Goal: Task Accomplishment & Management: Manage account settings

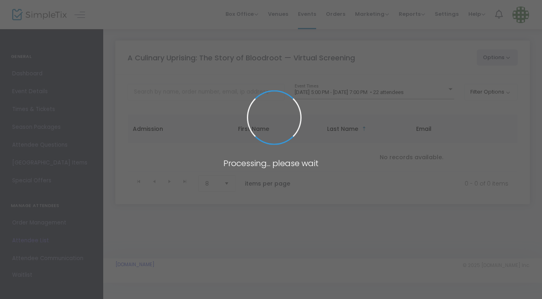
click at [53, 176] on span at bounding box center [271, 149] width 542 height 299
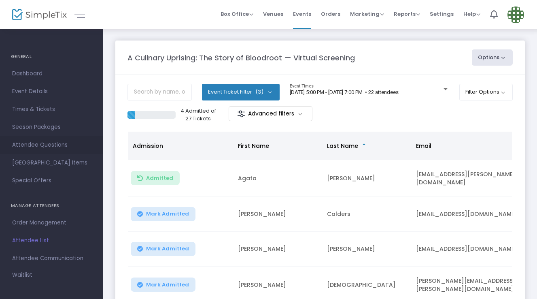
click at [51, 140] on span "Attendee Questions" at bounding box center [51, 145] width 79 height 11
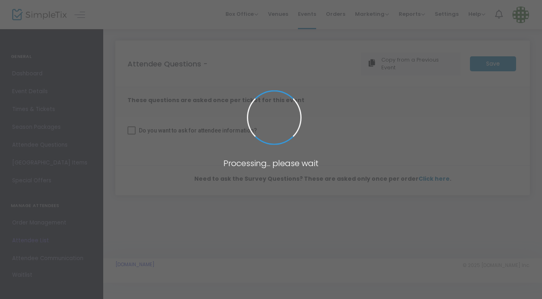
checkbox input "true"
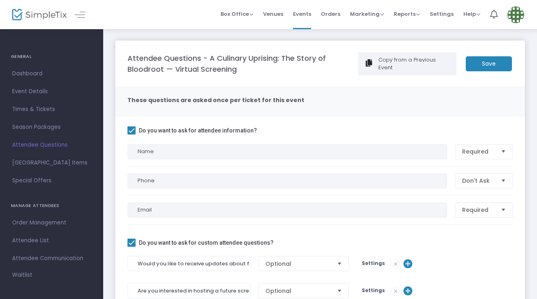
click at [28, 240] on span "Attendee List" at bounding box center [51, 240] width 79 height 11
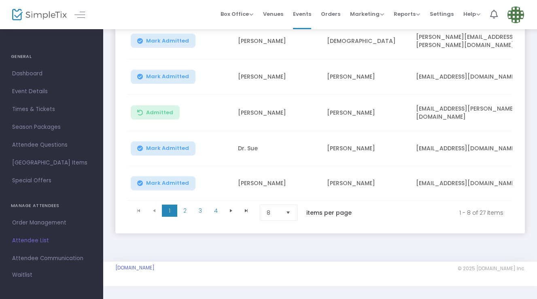
scroll to position [246, 0]
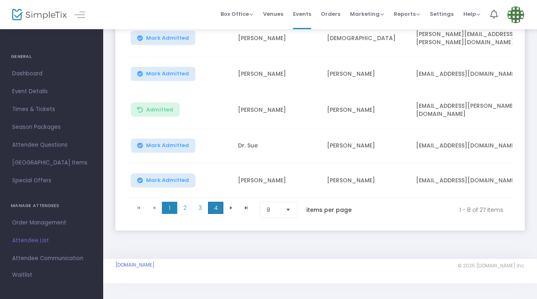
click at [221, 206] on span "4" at bounding box center [215, 207] width 15 height 12
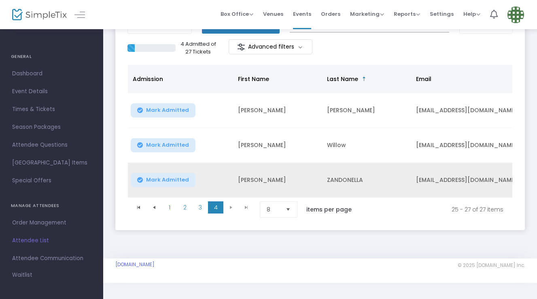
scroll to position [66, 0]
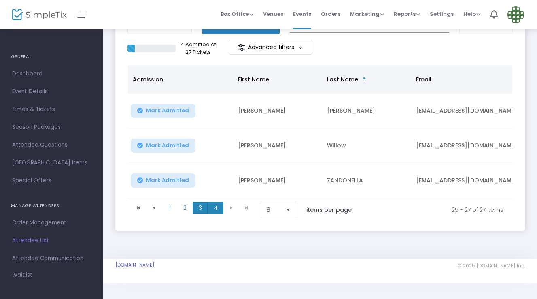
click at [201, 214] on span "3" at bounding box center [200, 207] width 15 height 12
